Goal: Information Seeking & Learning: Learn about a topic

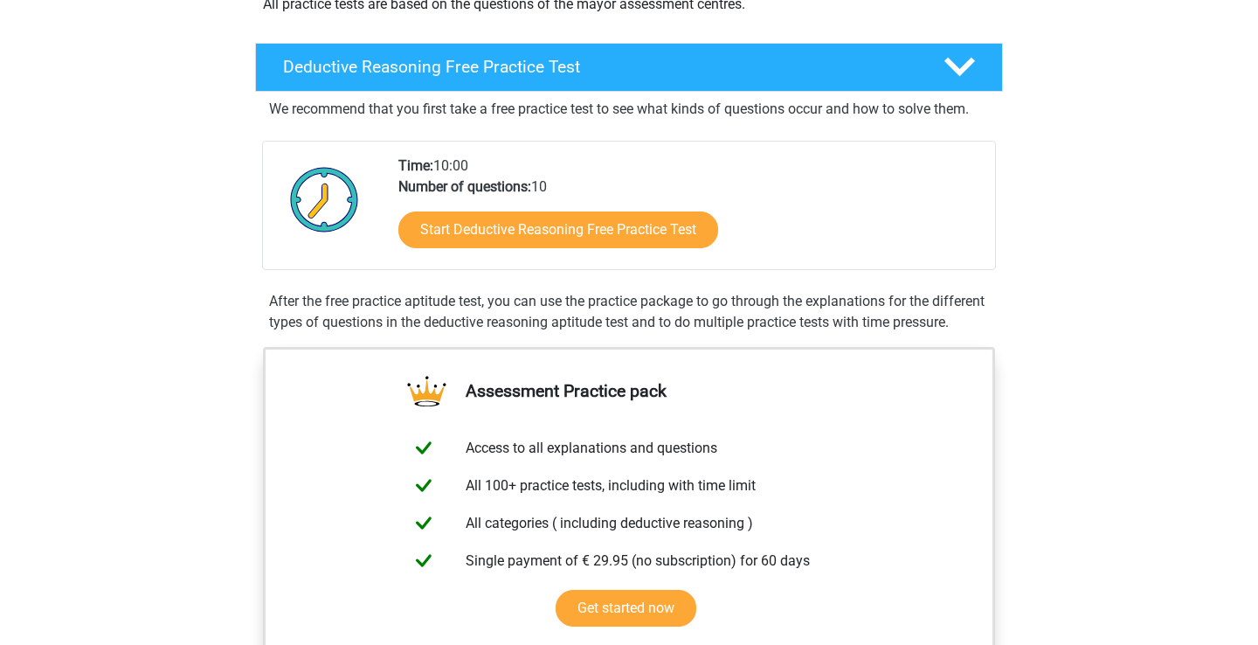
scroll to position [384, 0]
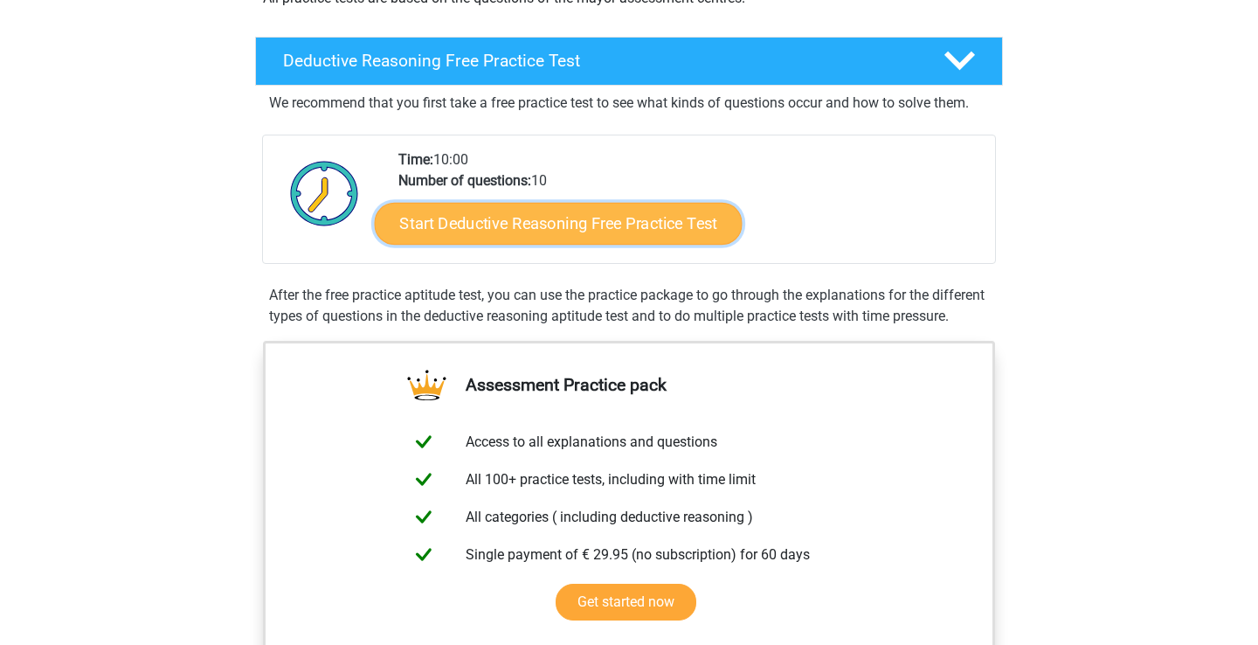
click at [705, 222] on link "Start Deductive Reasoning Free Practice Test" at bounding box center [559, 223] width 368 height 42
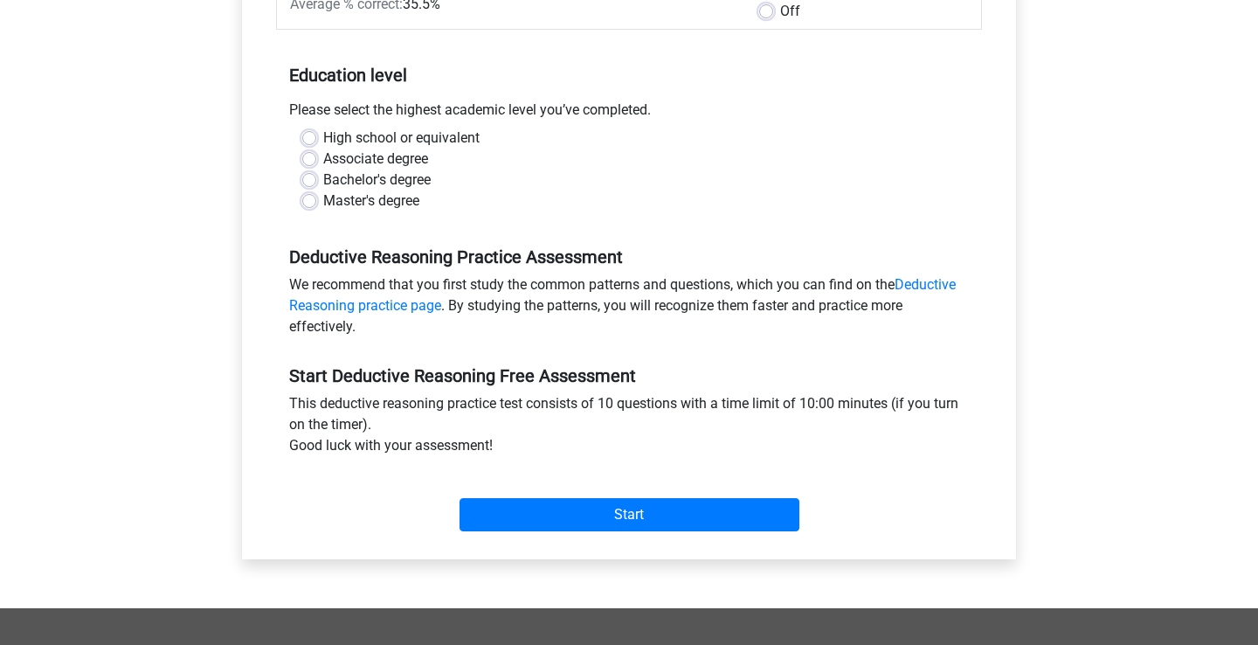
scroll to position [315, 0]
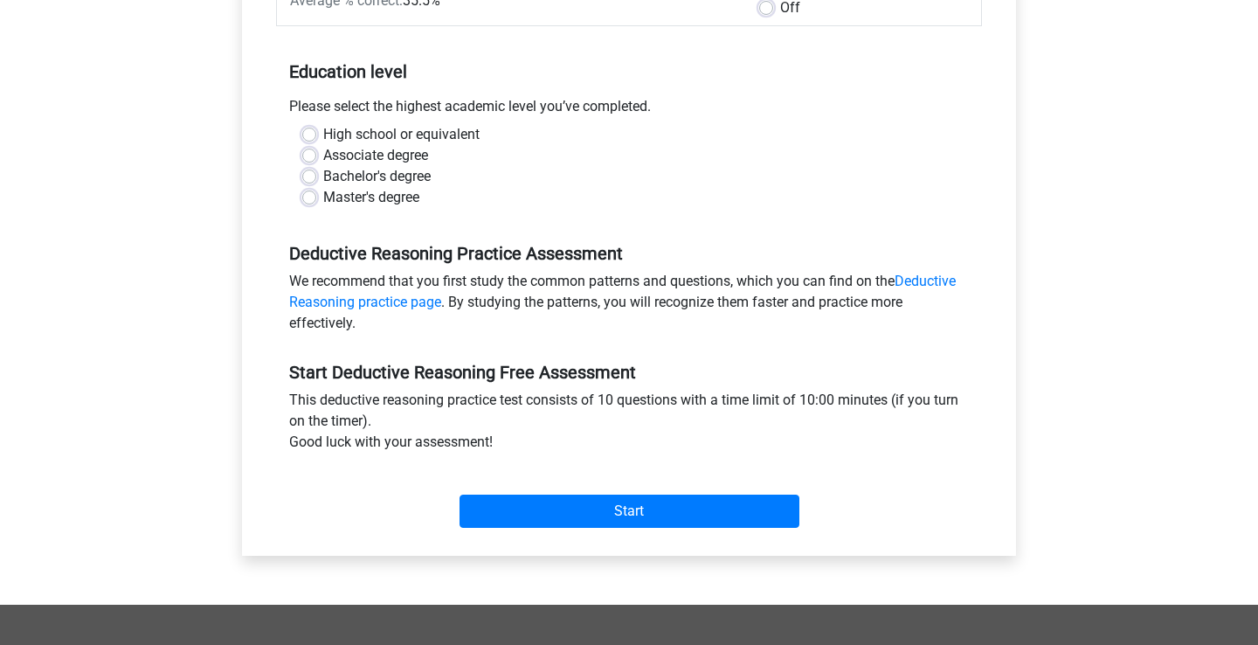
click at [323, 129] on label "High school or equivalent" at bounding box center [401, 134] width 156 height 21
click at [305, 129] on input "High school or equivalent" at bounding box center [309, 132] width 14 height 17
radio input "true"
click at [556, 492] on div "Start" at bounding box center [629, 497] width 706 height 61
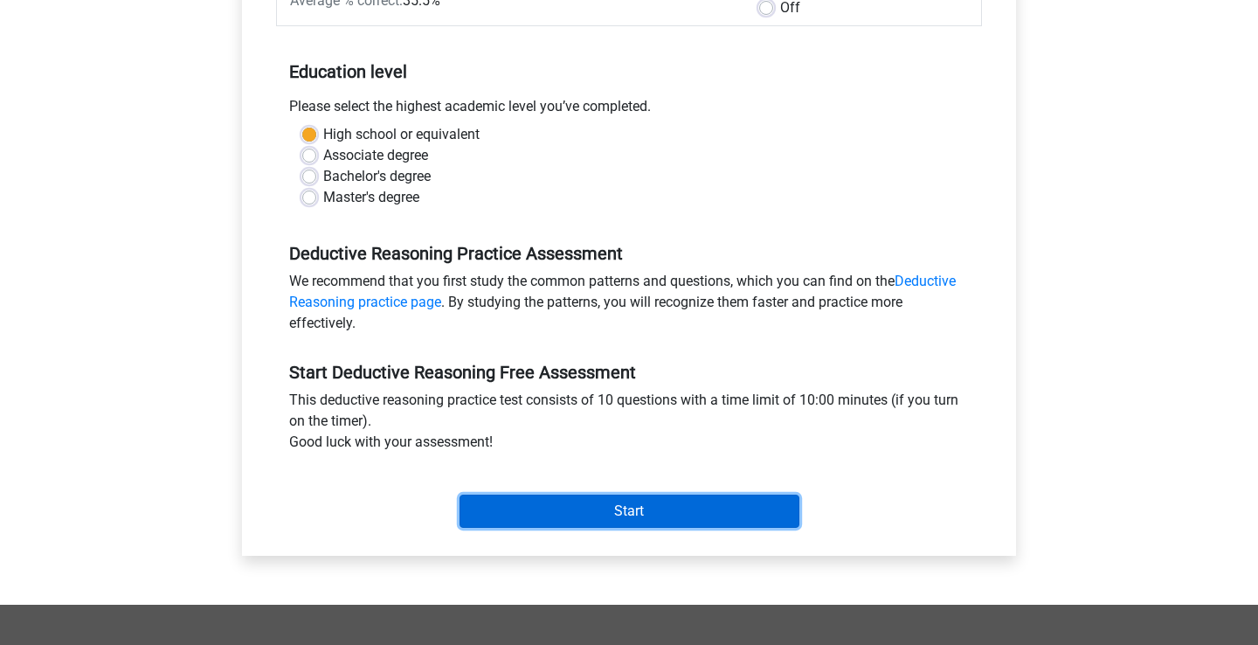
click at [735, 507] on input "Start" at bounding box center [630, 511] width 340 height 33
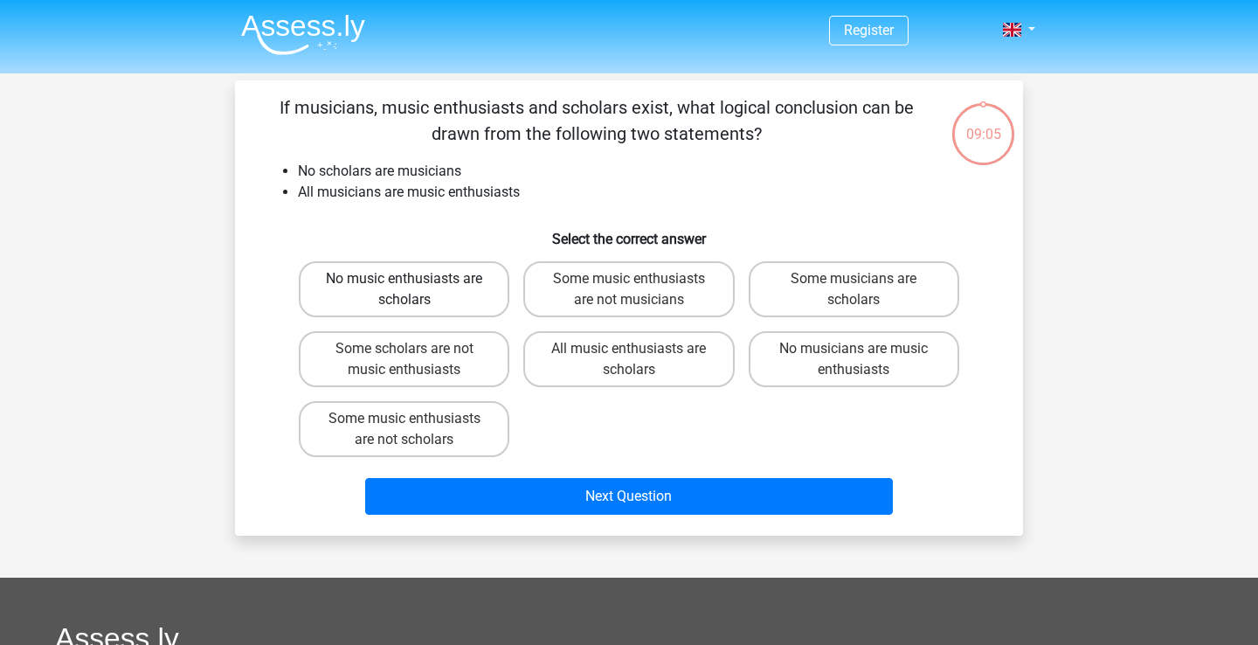
click at [418, 296] on label "No music enthusiasts are scholars" at bounding box center [404, 289] width 211 height 56
click at [416, 290] on input "No music enthusiasts are scholars" at bounding box center [410, 284] width 11 height 11
radio input "true"
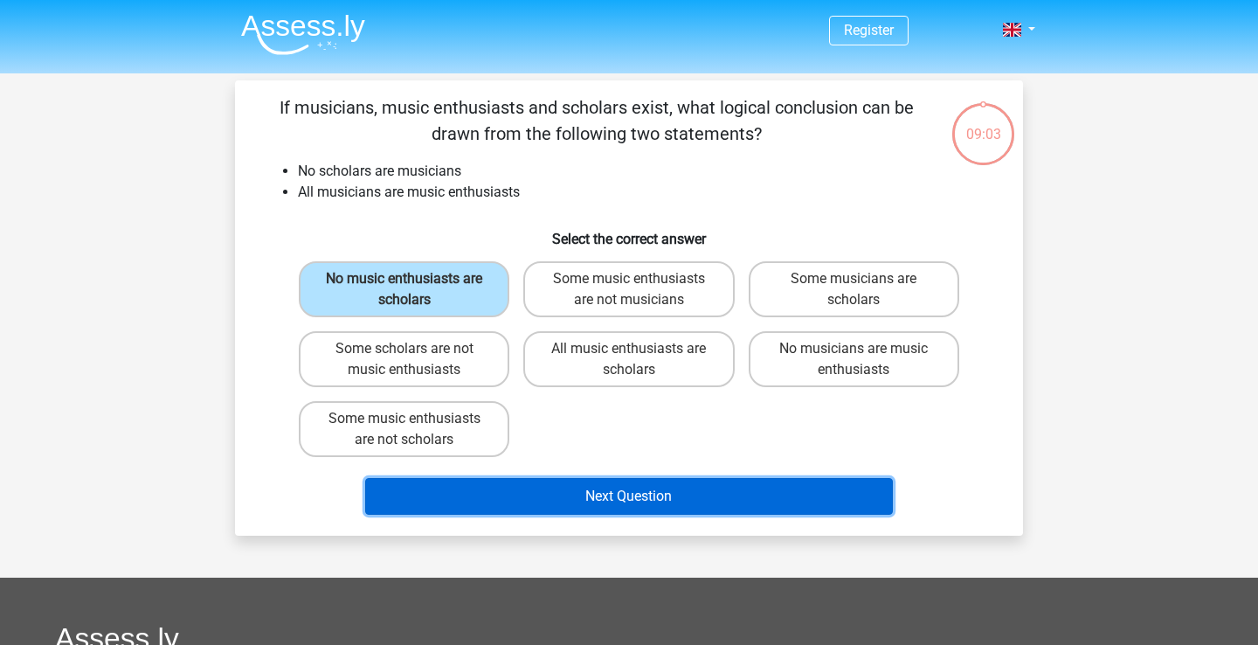
click at [619, 491] on button "Next Question" at bounding box center [629, 496] width 529 height 37
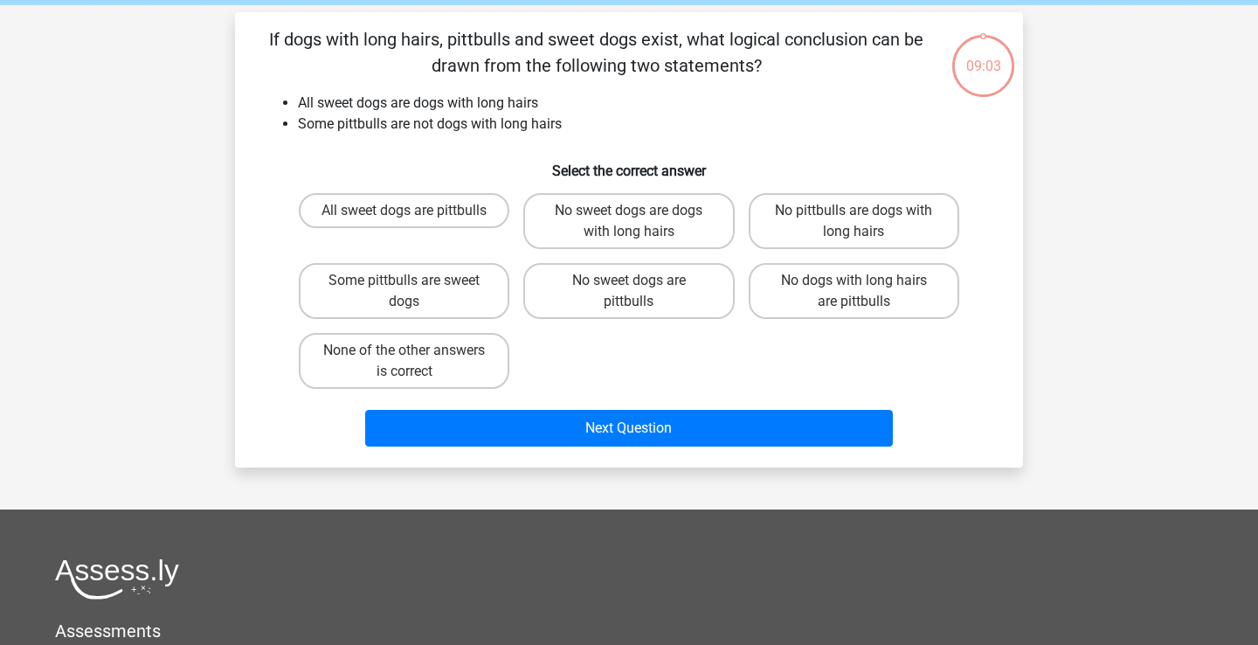
scroll to position [80, 0]
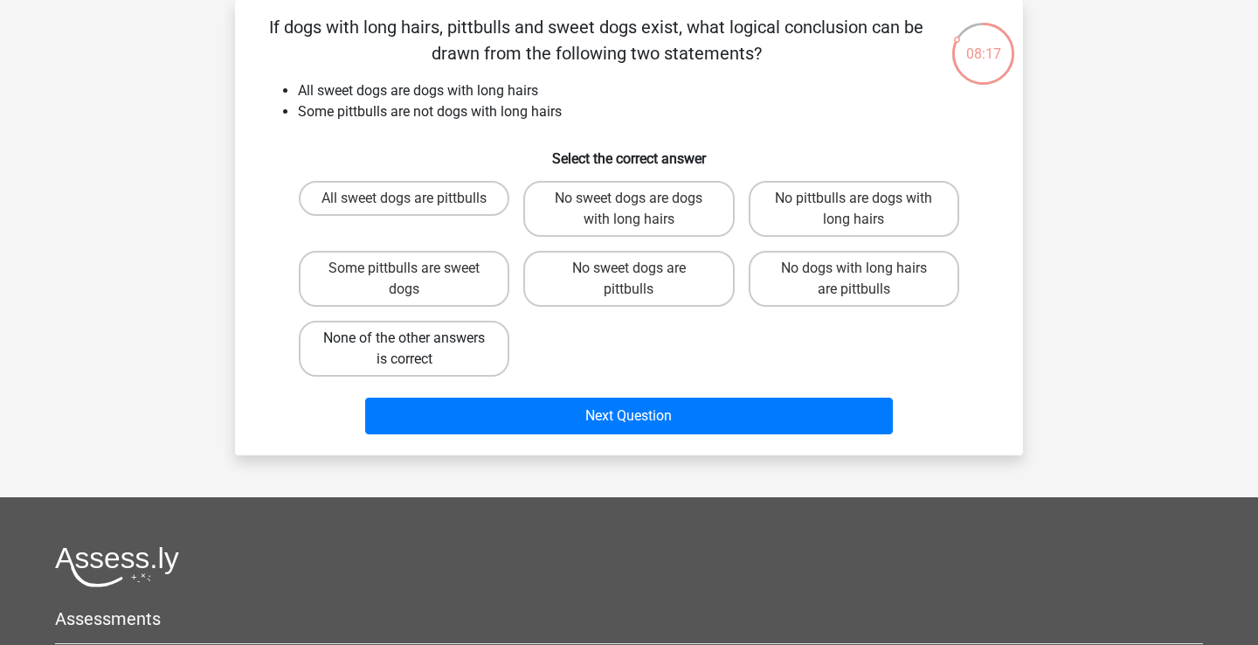
click at [449, 349] on label "None of the other answers is correct" at bounding box center [404, 349] width 211 height 56
click at [416, 349] on input "None of the other answers is correct" at bounding box center [410, 343] width 11 height 11
radio input "true"
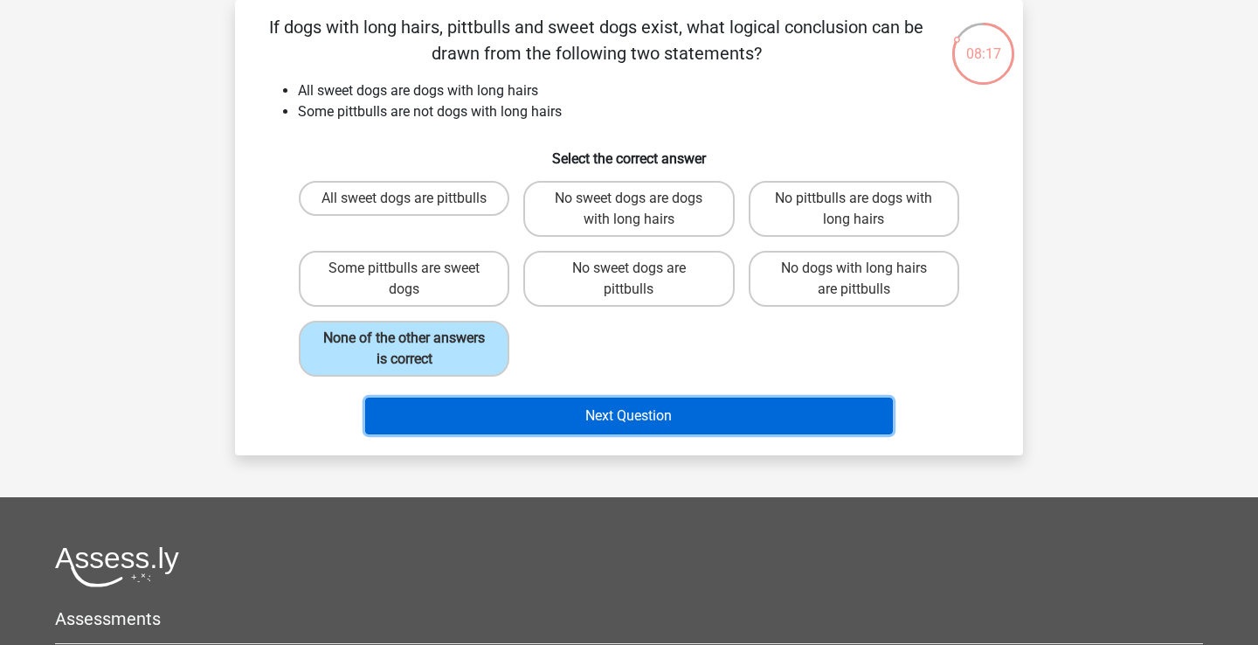
click at [608, 412] on button "Next Question" at bounding box center [629, 416] width 529 height 37
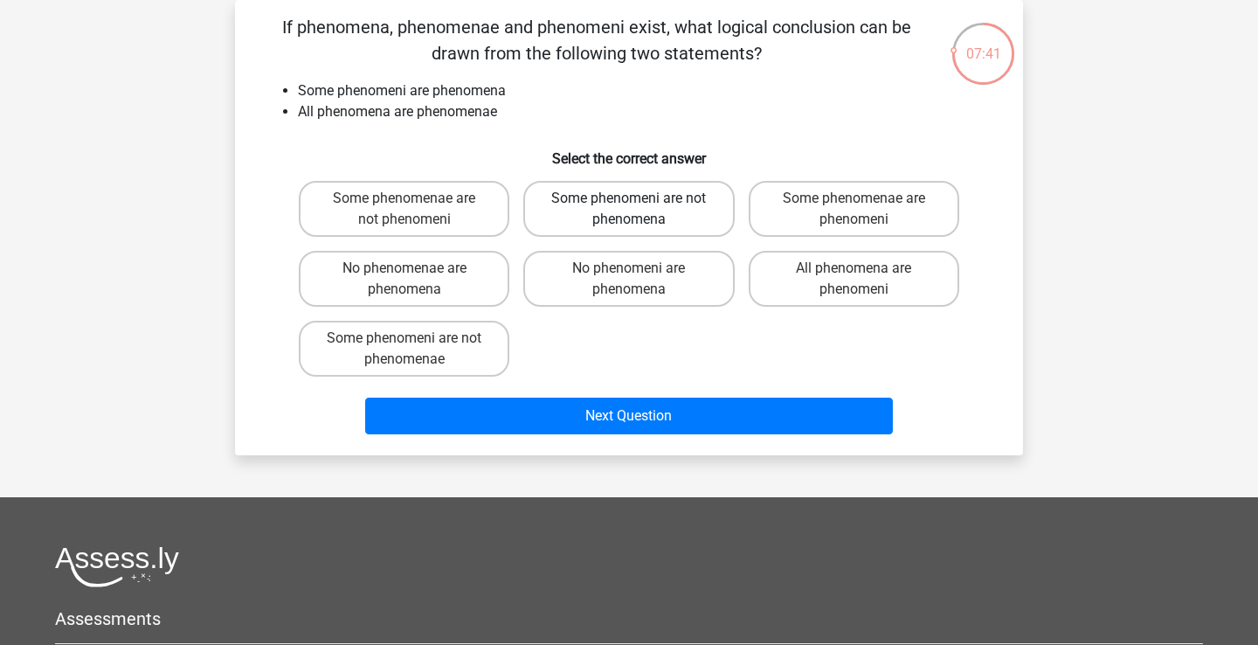
click at [599, 220] on label "Some phenomeni are not phenomena" at bounding box center [628, 209] width 211 height 56
click at [629, 210] on input "Some phenomeni are not phenomena" at bounding box center [634, 203] width 11 height 11
radio input "true"
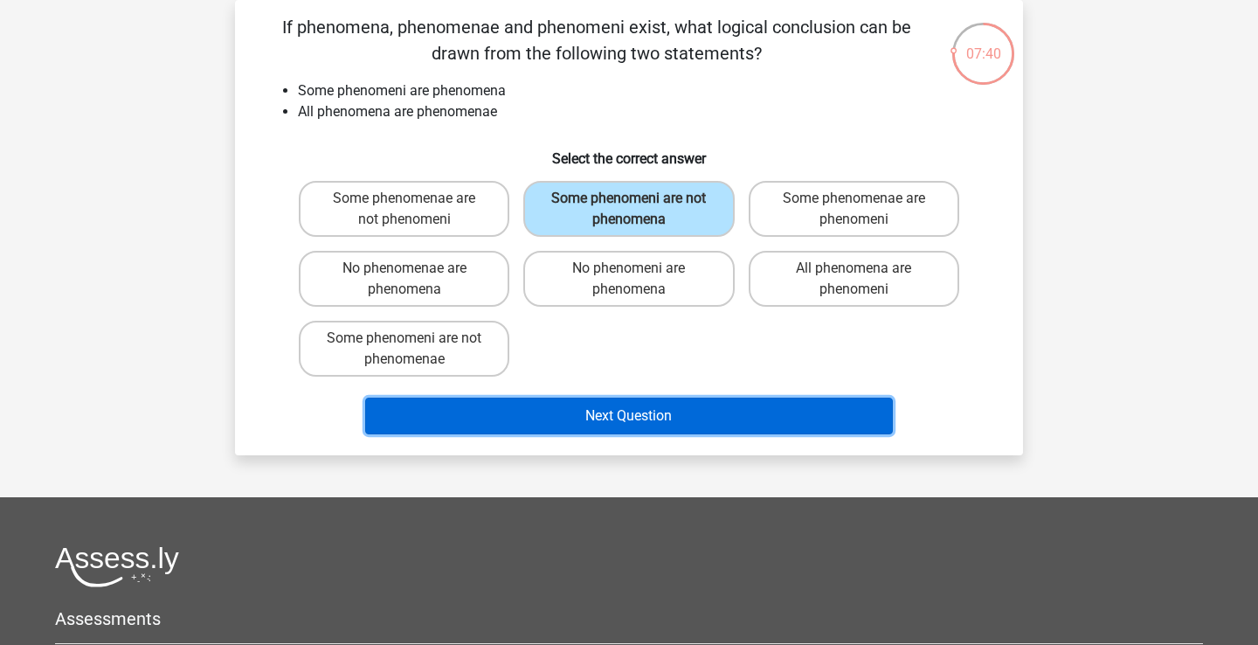
click at [681, 400] on button "Next Question" at bounding box center [629, 416] width 529 height 37
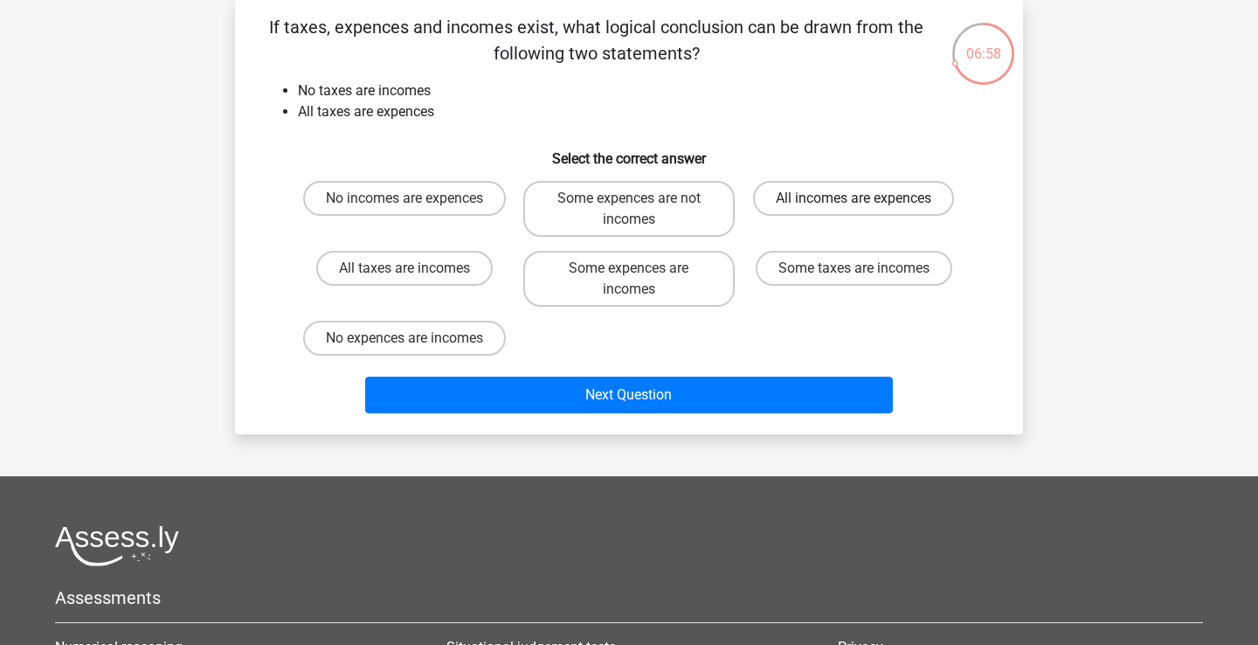
click at [829, 199] on label "All incomes are expences" at bounding box center [853, 198] width 201 height 35
click at [854, 199] on input "All incomes are expences" at bounding box center [859, 203] width 11 height 11
radio input "true"
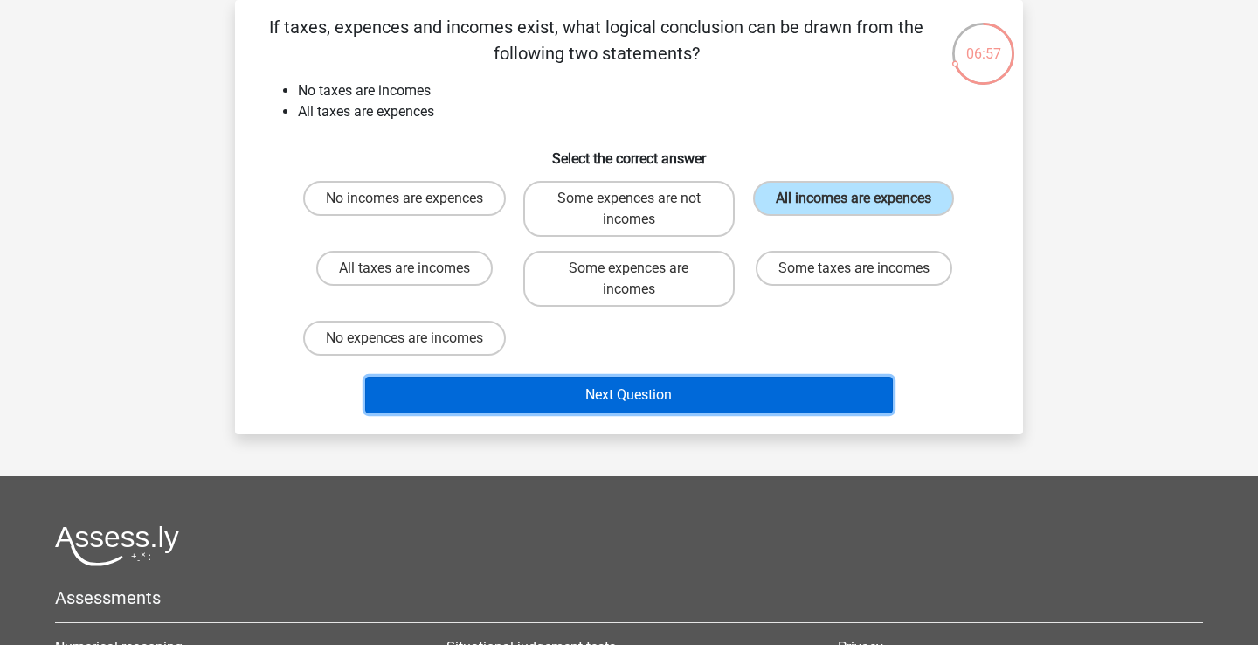
click at [789, 386] on button "Next Question" at bounding box center [629, 395] width 529 height 37
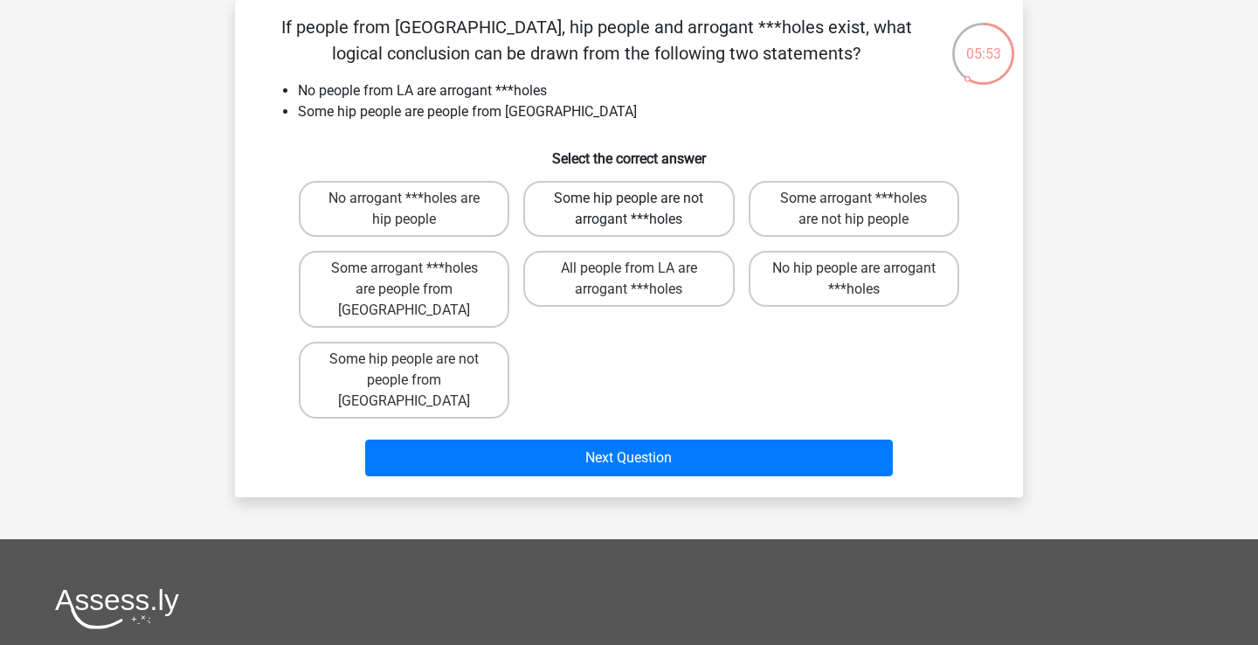
click at [648, 219] on label "Some hip people are not arrogant ***holes" at bounding box center [628, 209] width 211 height 56
click at [640, 210] on input "Some hip people are not arrogant ***holes" at bounding box center [634, 203] width 11 height 11
radio input "true"
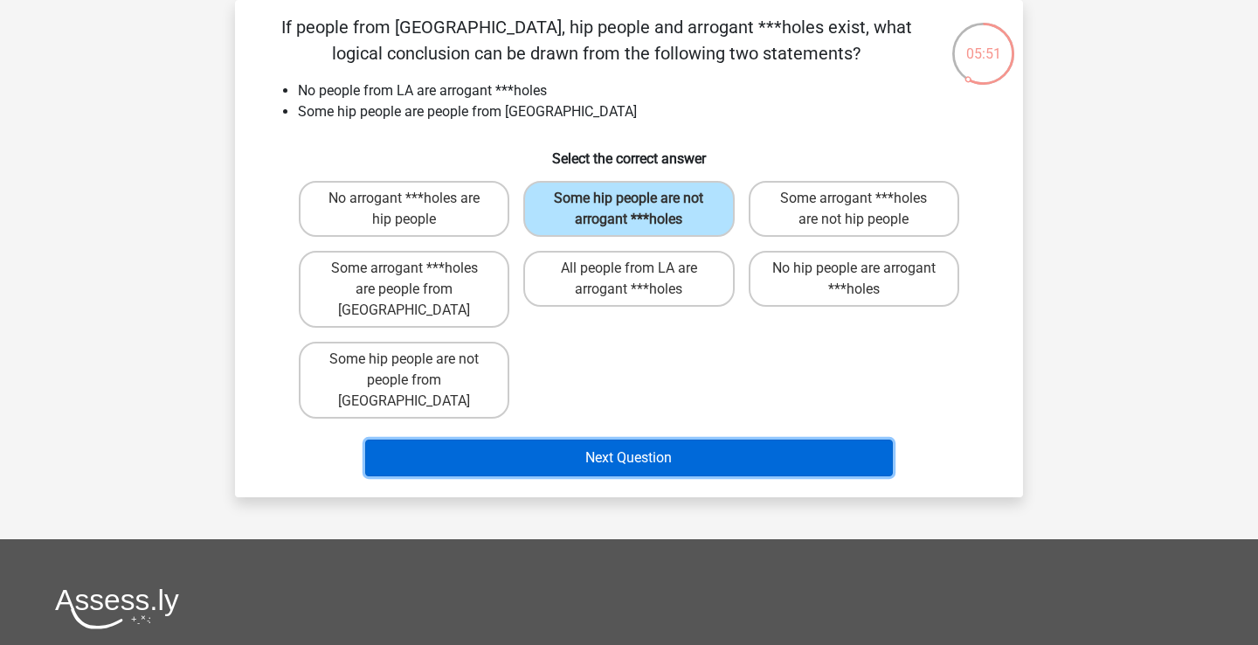
click at [742, 439] on button "Next Question" at bounding box center [629, 457] width 529 height 37
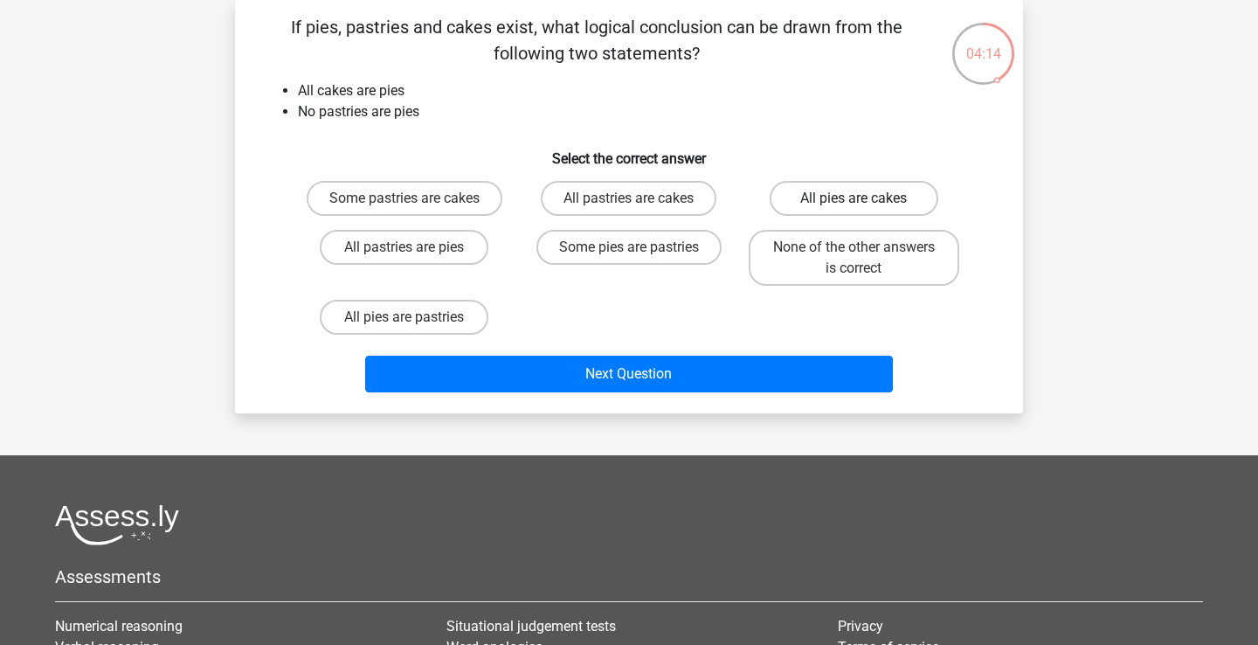
click at [821, 210] on label "All pies are cakes" at bounding box center [854, 198] width 169 height 35
click at [854, 210] on input "All pies are cakes" at bounding box center [859, 203] width 11 height 11
radio input "true"
click at [822, 241] on label "None of the other answers is correct" at bounding box center [854, 258] width 211 height 56
click at [854, 247] on input "None of the other answers is correct" at bounding box center [859, 252] width 11 height 11
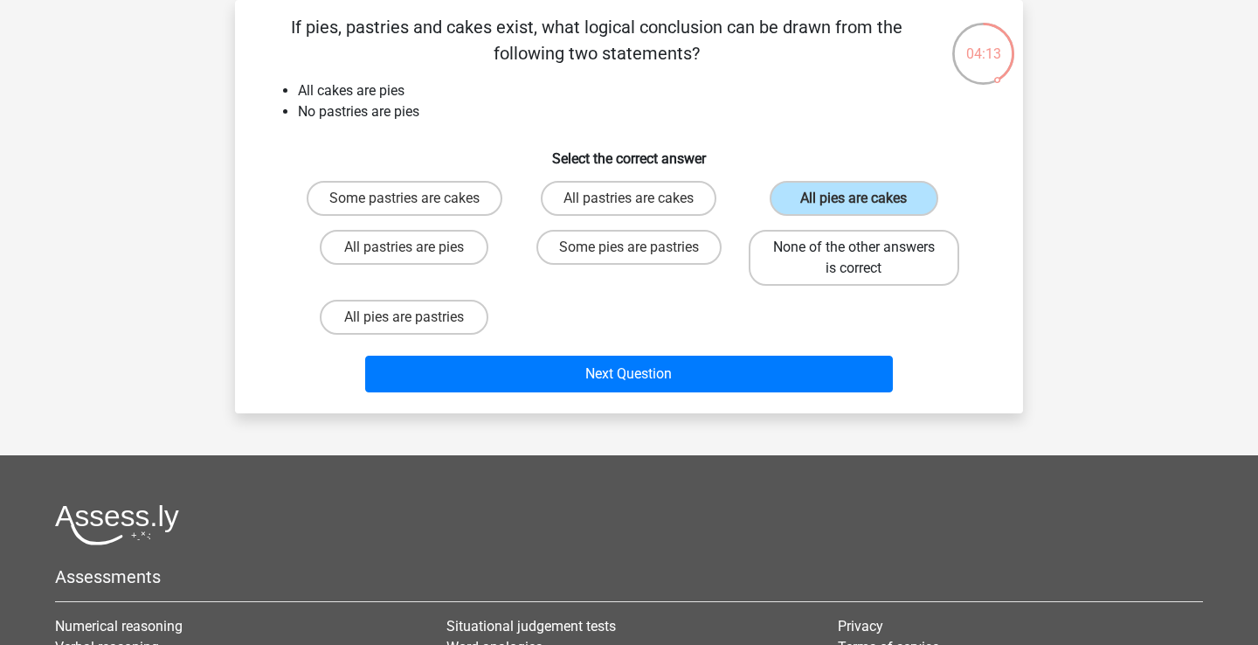
radio input "true"
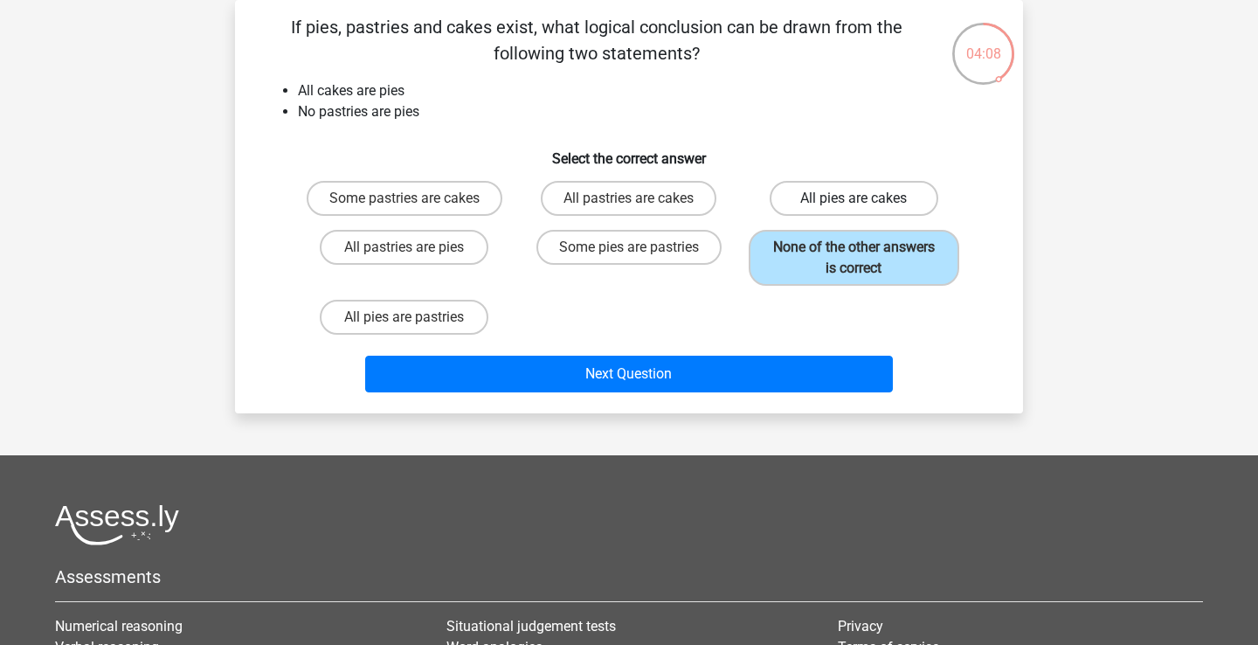
click at [845, 210] on label "All pies are cakes" at bounding box center [854, 198] width 169 height 35
click at [854, 210] on input "All pies are cakes" at bounding box center [859, 203] width 11 height 11
radio input "true"
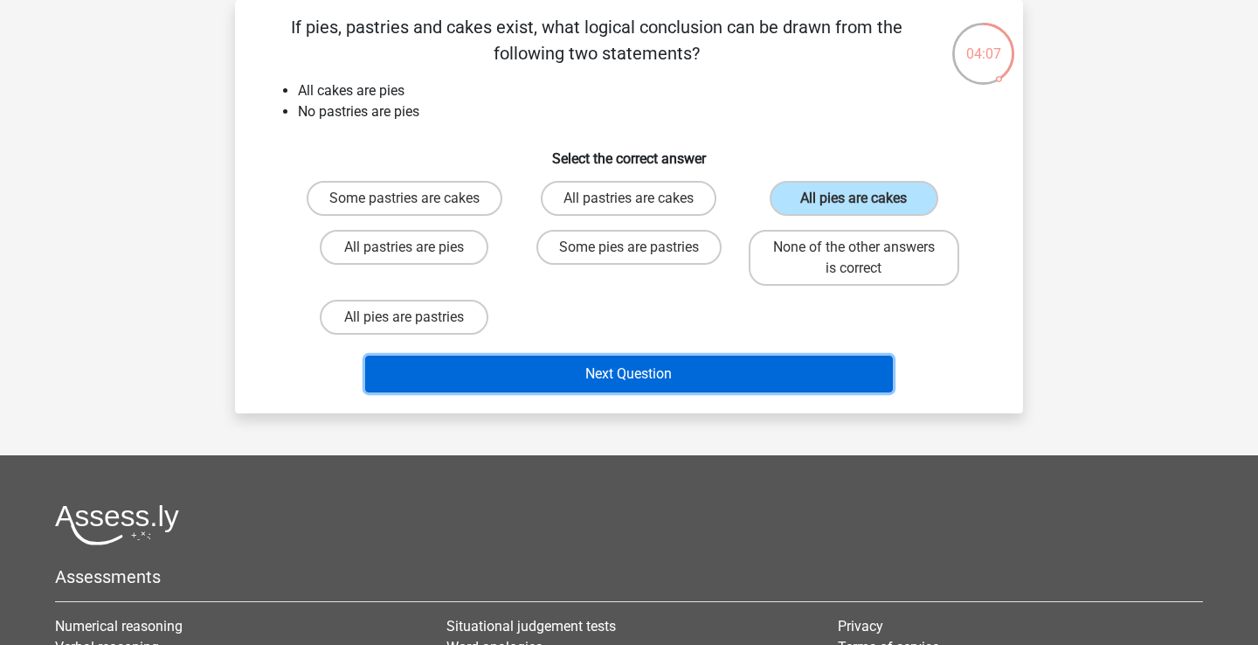
click at [810, 376] on button "Next Question" at bounding box center [629, 374] width 529 height 37
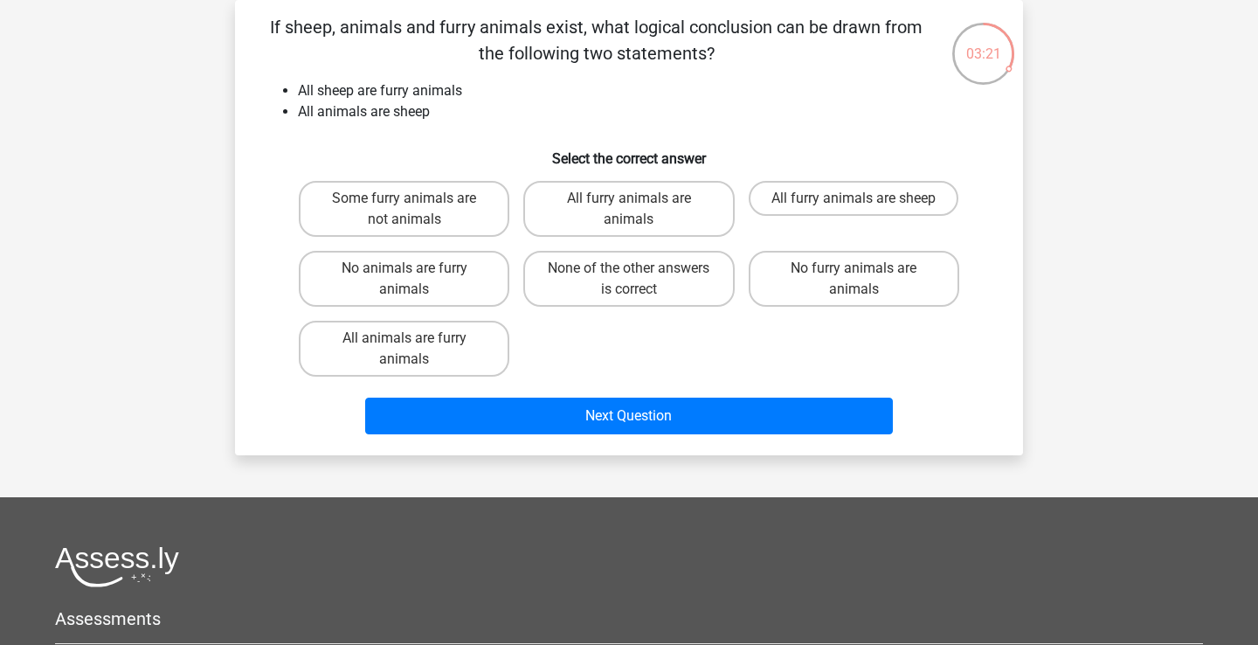
click at [854, 202] on input "All furry animals are sheep" at bounding box center [859, 203] width 11 height 11
radio input "true"
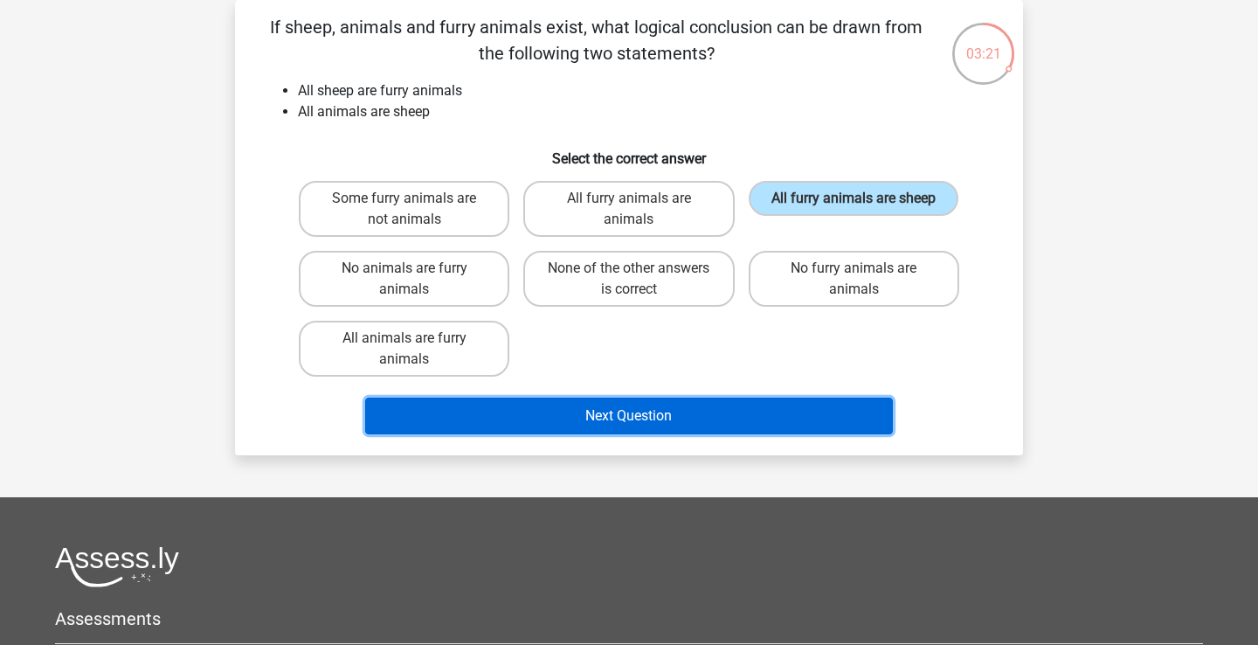
click at [790, 422] on button "Next Question" at bounding box center [629, 416] width 529 height 37
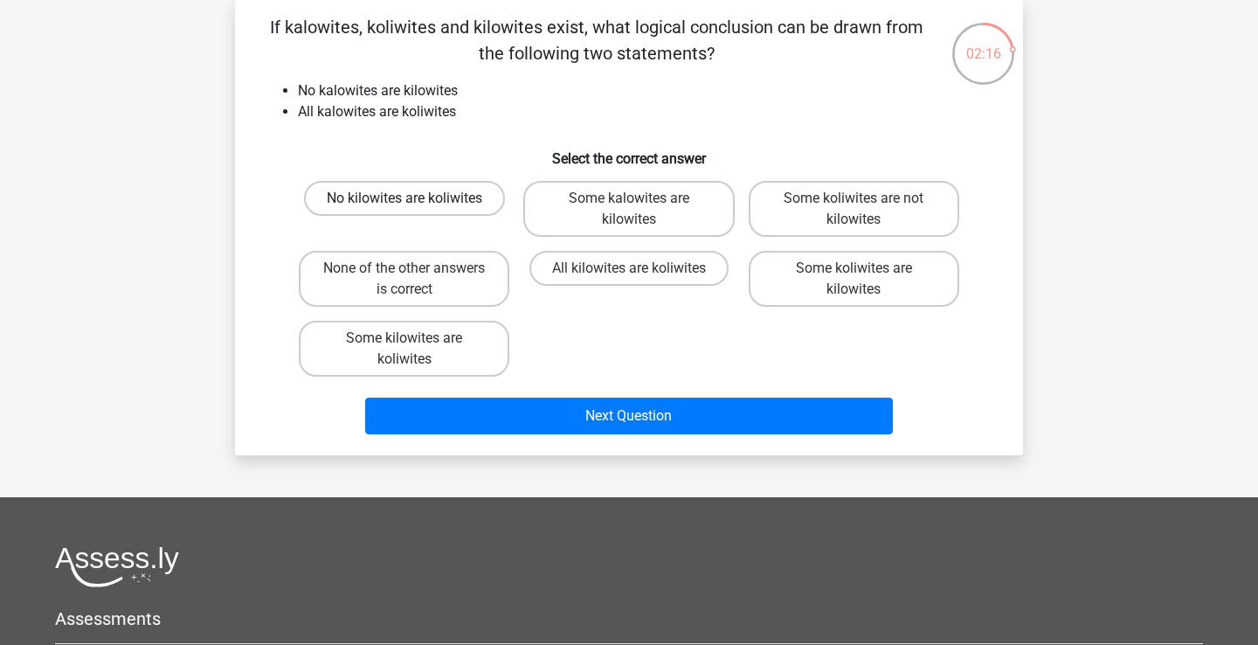
click at [474, 211] on label "No kilowites are koliwites" at bounding box center [404, 198] width 201 height 35
click at [416, 210] on input "No kilowites are koliwites" at bounding box center [410, 203] width 11 height 11
radio input "true"
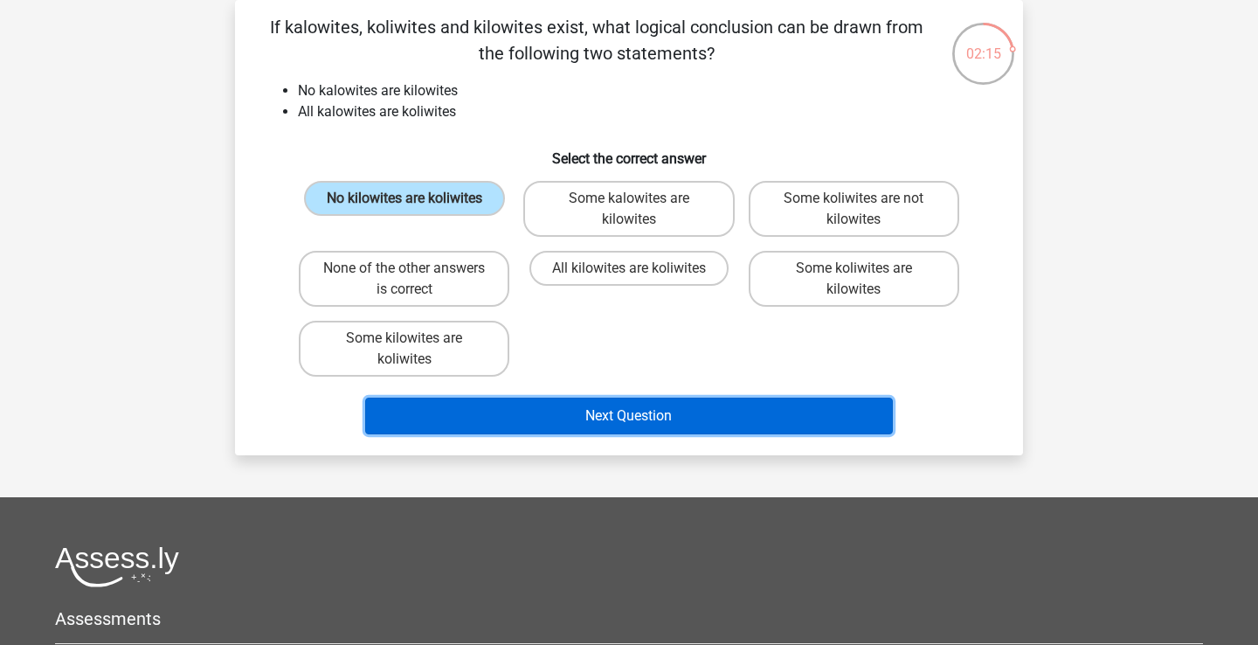
click at [689, 419] on button "Next Question" at bounding box center [629, 416] width 529 height 37
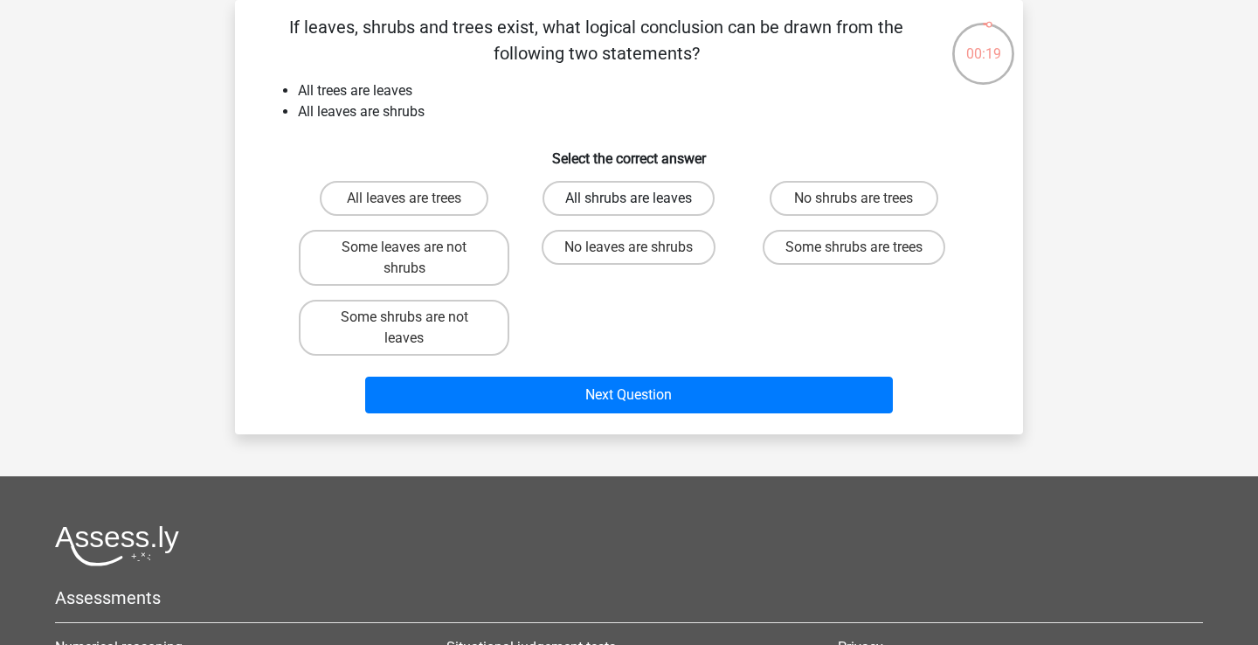
click at [617, 192] on label "All shrubs are leaves" at bounding box center [629, 198] width 172 height 35
click at [629, 198] on input "All shrubs are leaves" at bounding box center [634, 203] width 11 height 11
radio input "true"
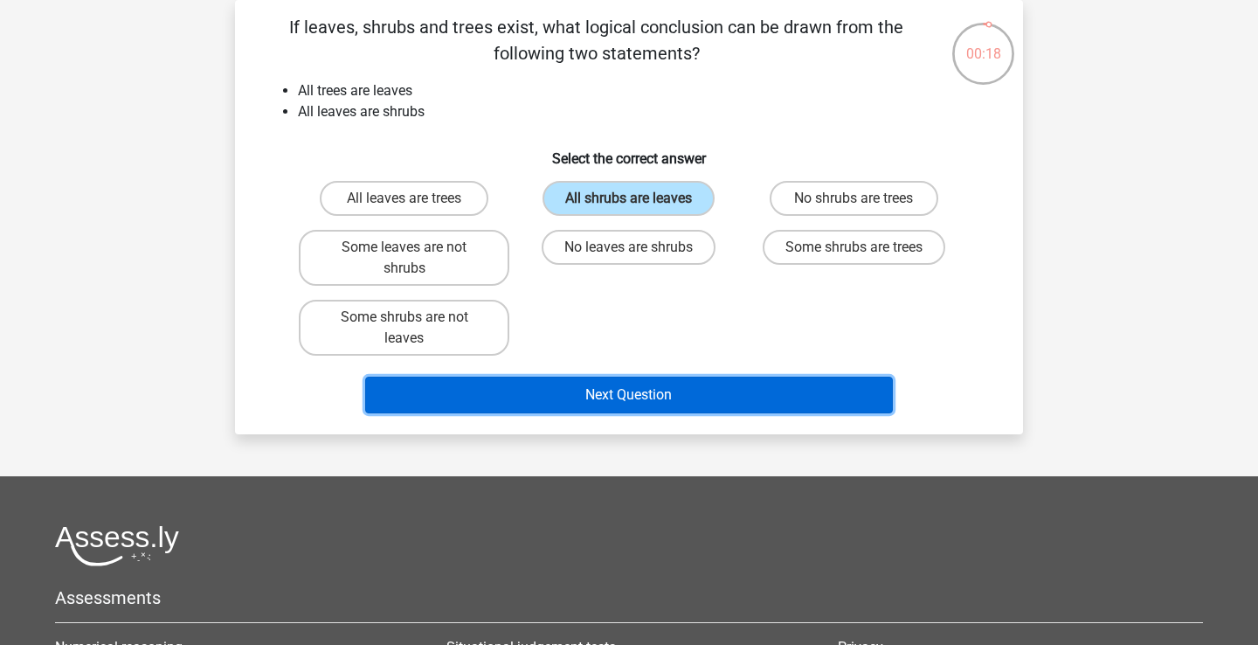
click at [674, 391] on button "Next Question" at bounding box center [629, 395] width 529 height 37
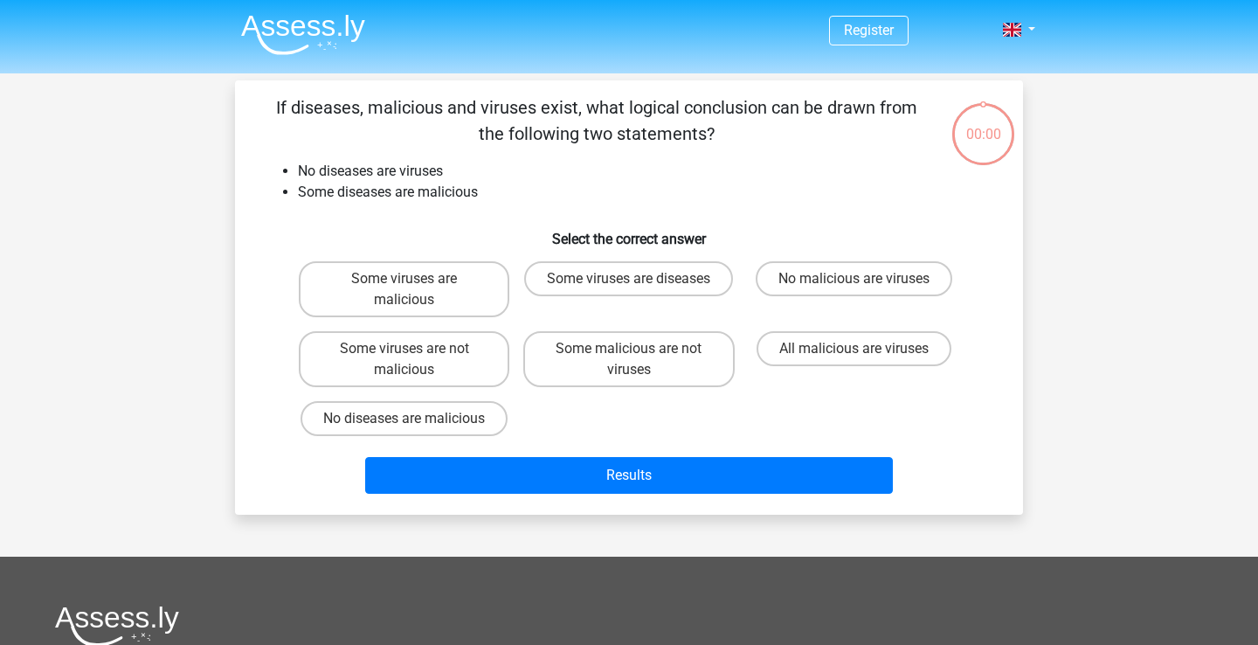
scroll to position [80, 0]
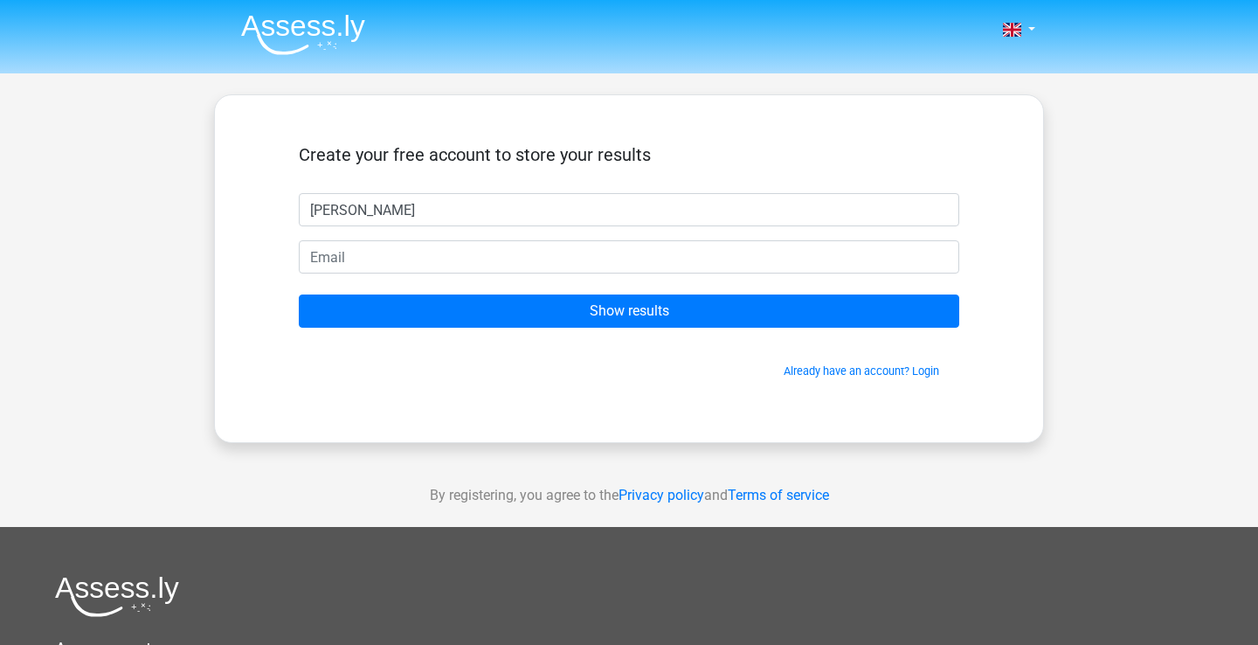
type input "[PERSON_NAME]"
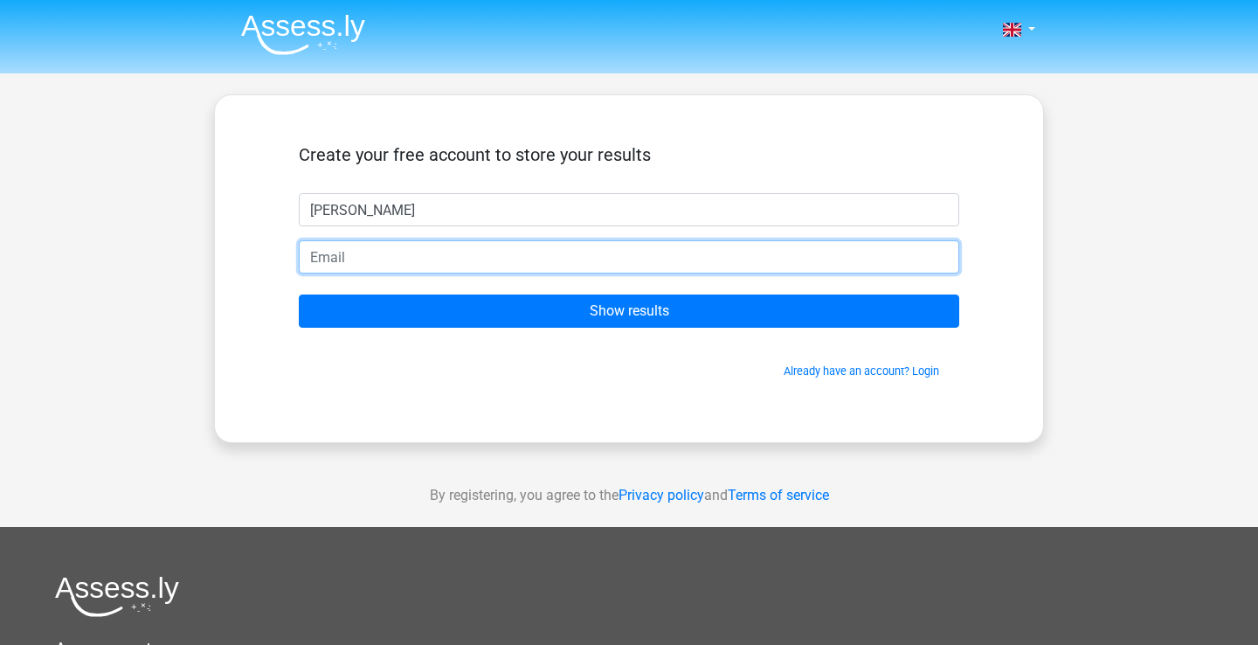
click at [628, 266] on input "email" at bounding box center [629, 256] width 661 height 33
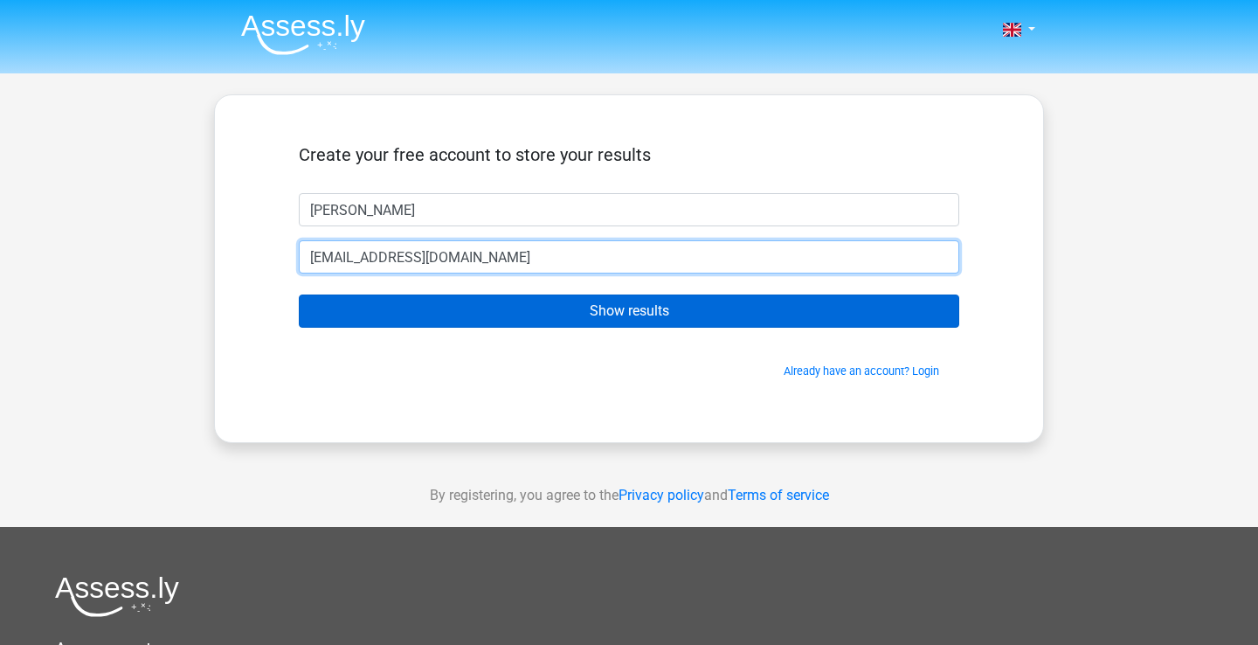
type input "[EMAIL_ADDRESS][DOMAIN_NAME]"
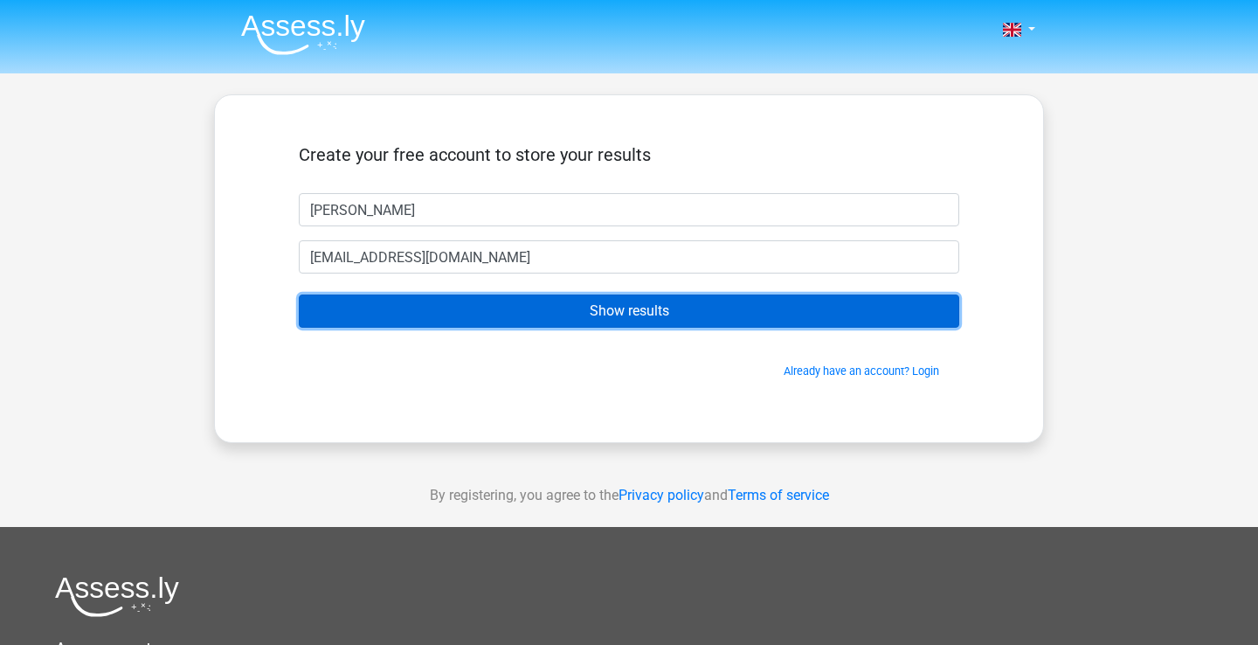
click at [654, 297] on input "Show results" at bounding box center [629, 310] width 661 height 33
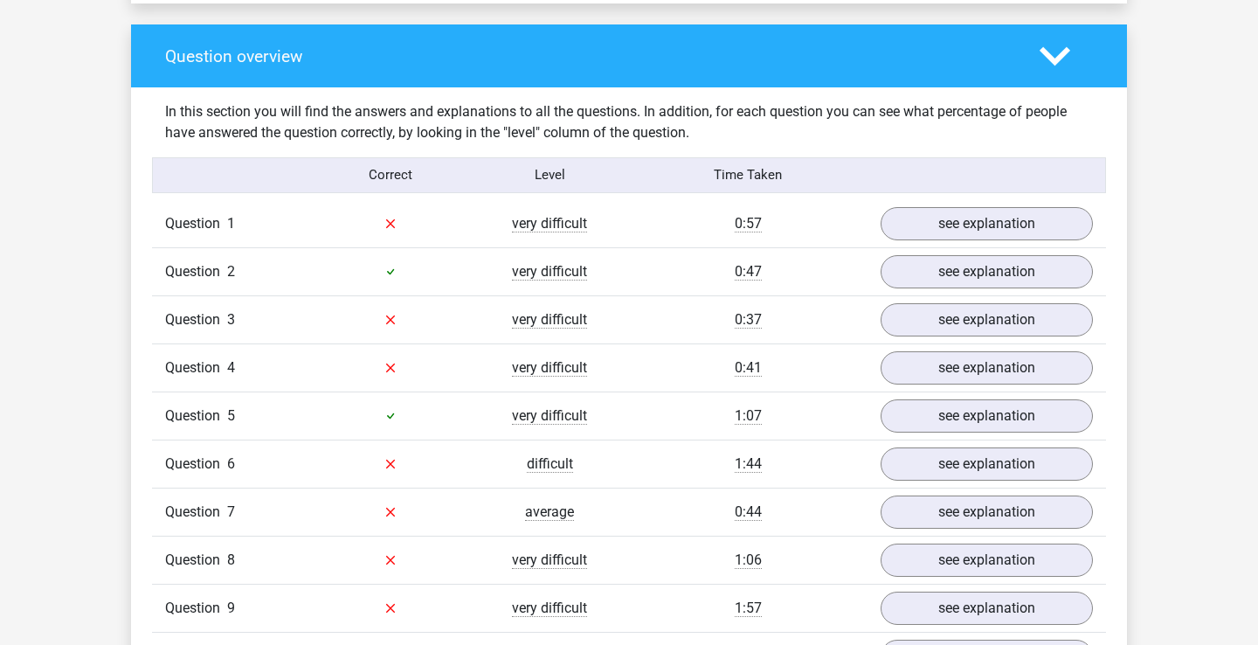
scroll to position [1258, 0]
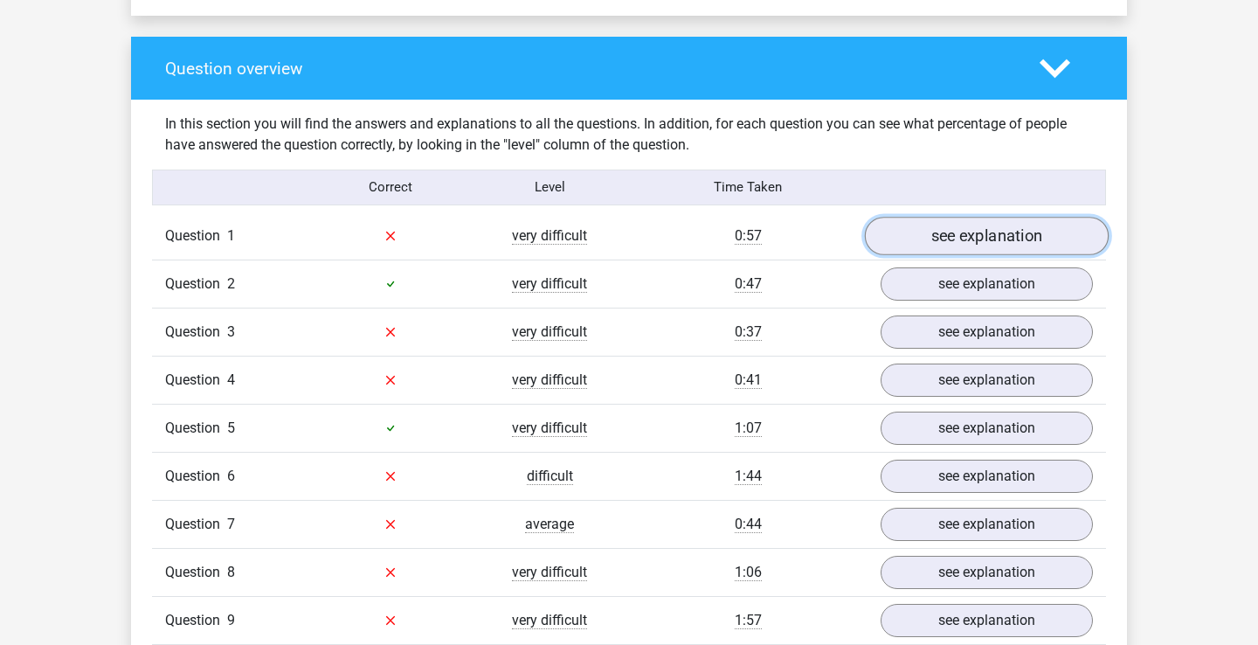
click at [1032, 237] on link "see explanation" at bounding box center [987, 236] width 244 height 38
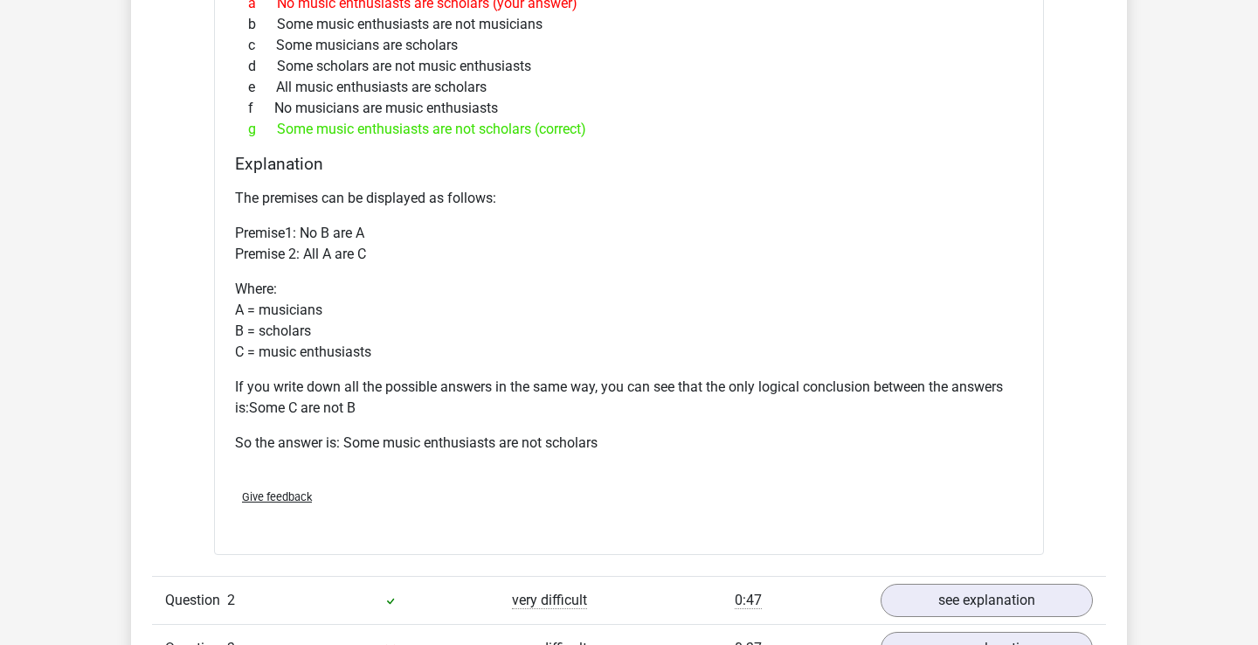
scroll to position [1677, 0]
